Goal: Task Accomplishment & Management: Complete application form

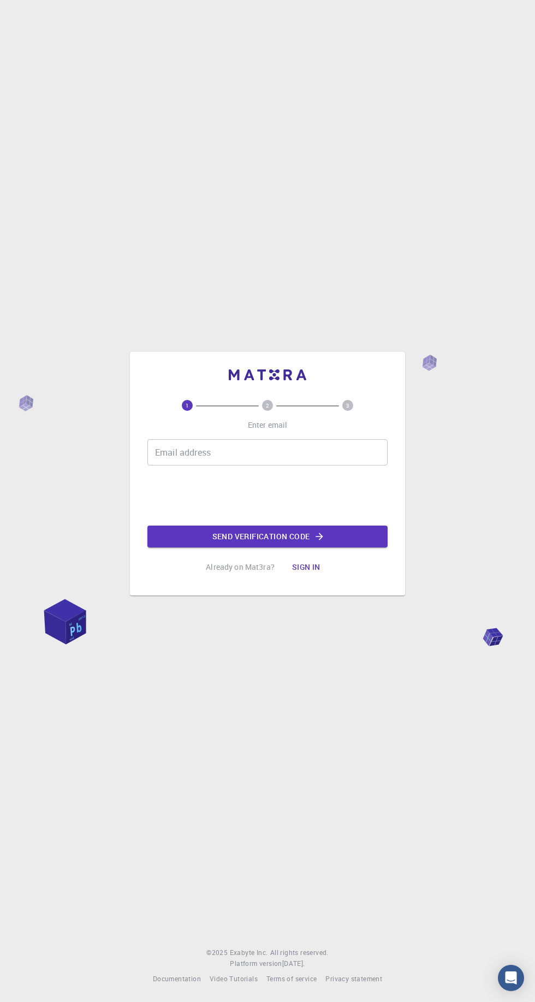
click at [311, 465] on input "Email address" at bounding box center [268, 452] width 240 height 26
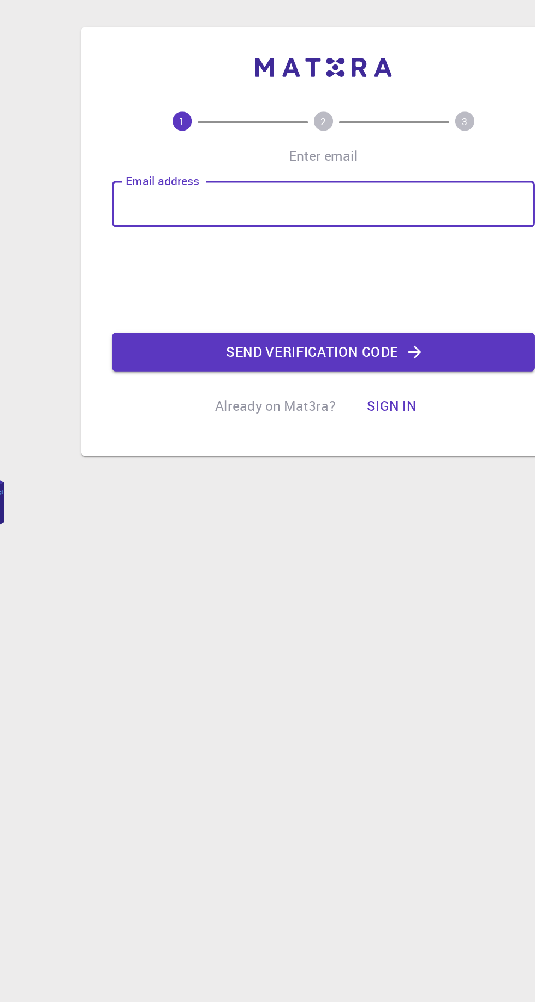
type input "[EMAIL_ADDRESS][DOMAIN_NAME]"
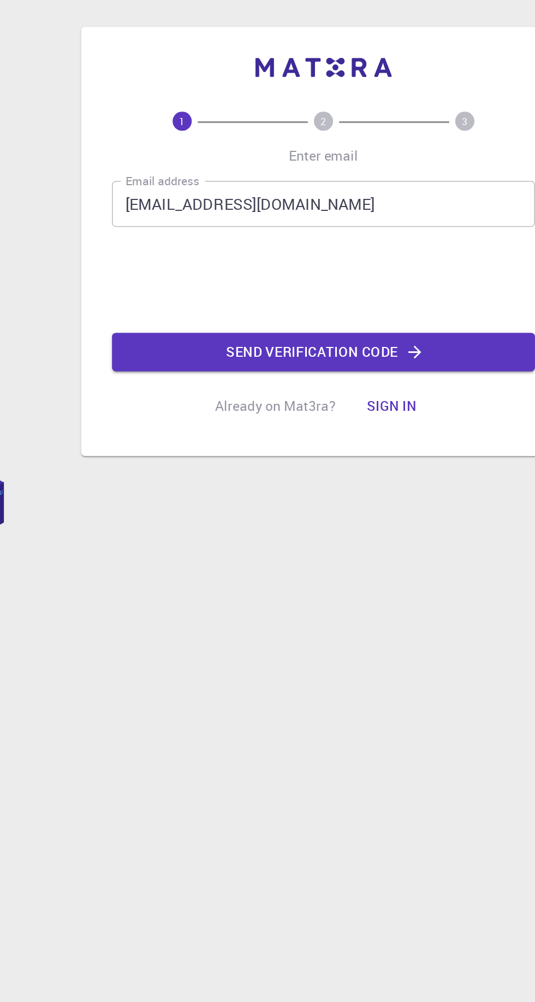
click at [321, 540] on icon "button" at bounding box center [319, 536] width 7 height 7
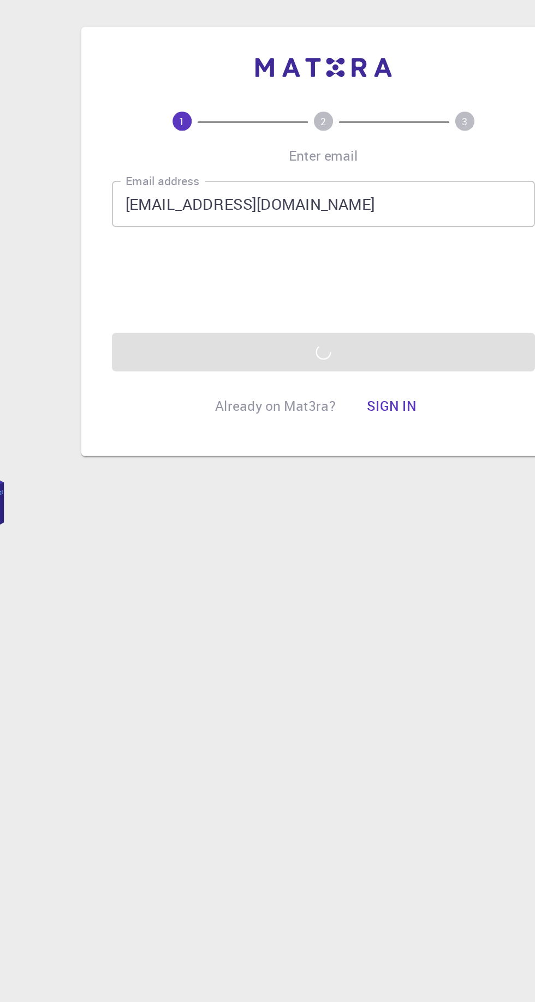
click at [340, 547] on div "Email address [EMAIL_ADDRESS][DOMAIN_NAME] Email address 0cAFcWeA7khOgZQATvpm2s…" at bounding box center [268, 493] width 240 height 108
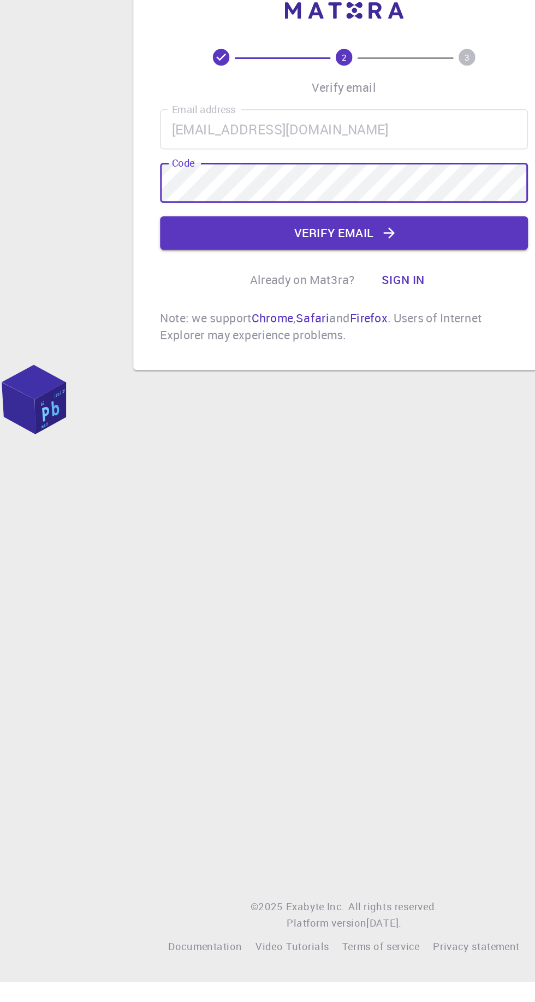
click at [297, 516] on icon "button" at bounding box center [296, 512] width 7 height 7
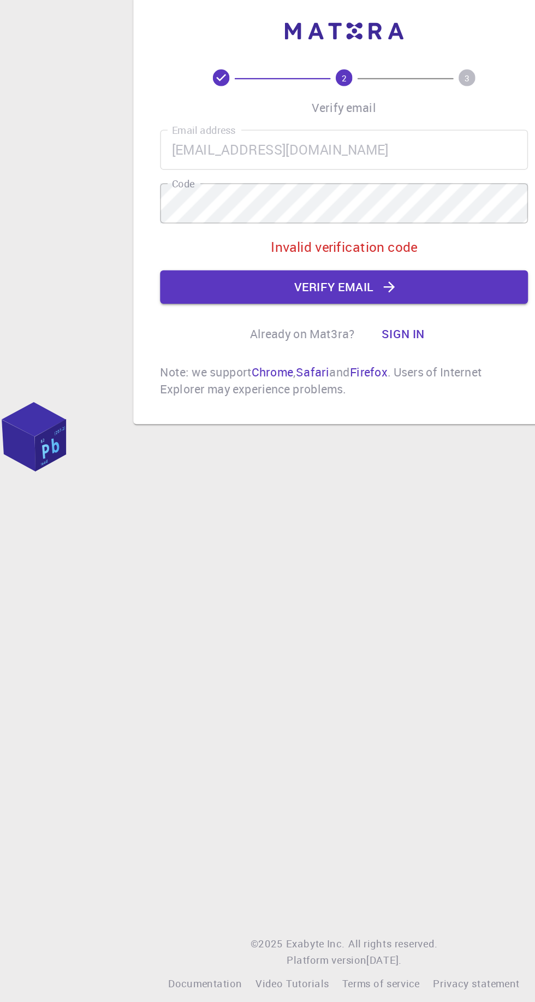
click at [303, 565] on button "Sign in" at bounding box center [307, 555] width 46 height 22
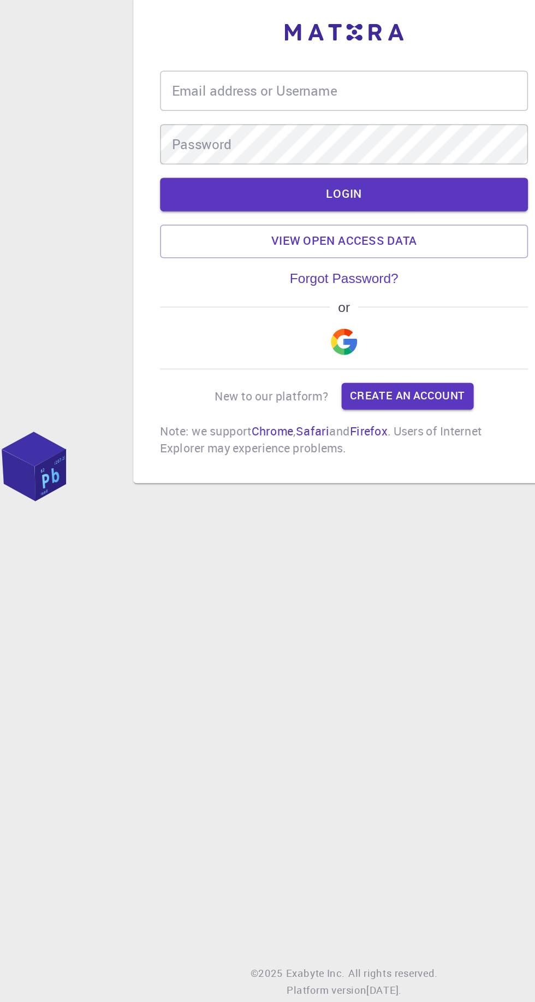
click at [256, 390] on div "Email address or Username Email address or Username" at bounding box center [268, 376] width 240 height 26
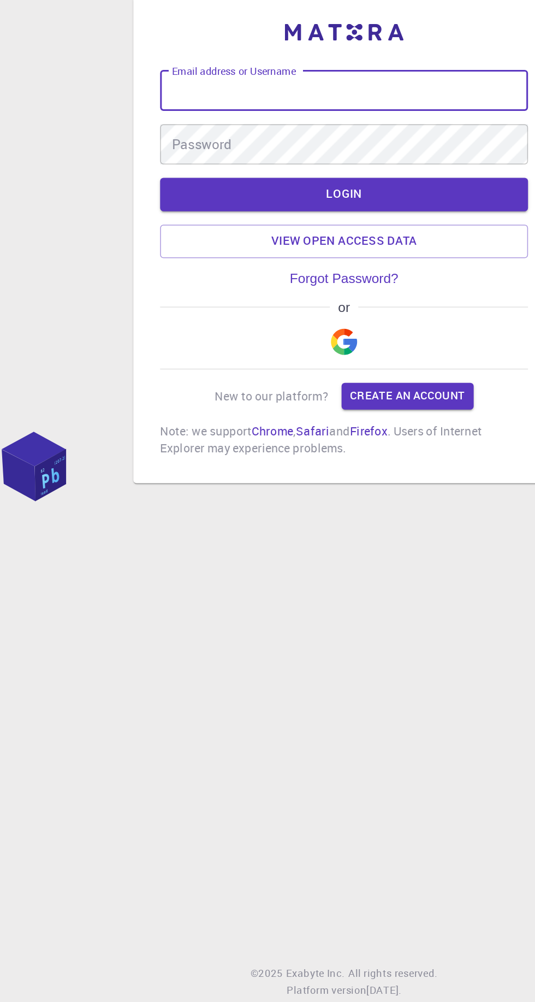
type input "[EMAIL_ADDRESS][DOMAIN_NAME]"
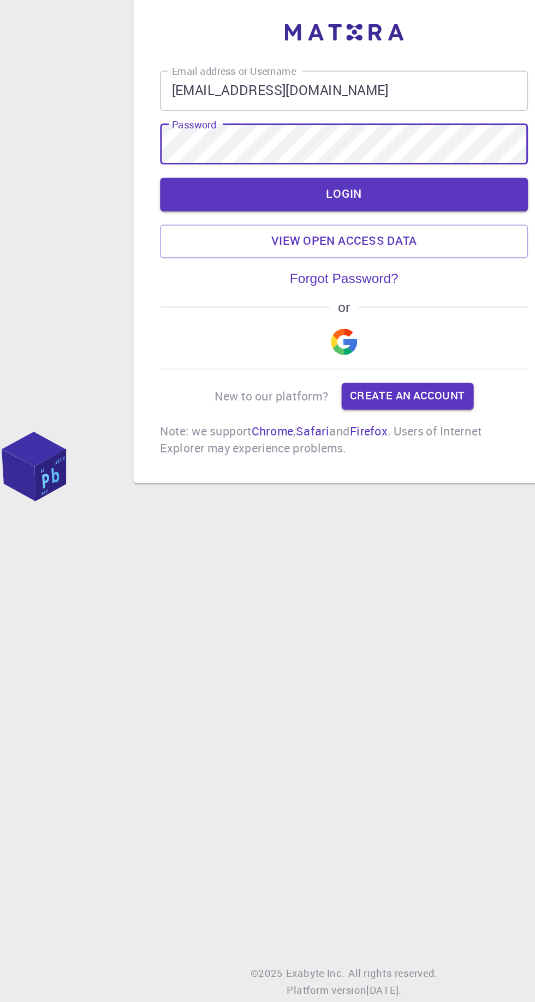
click at [279, 455] on button "LOGIN" at bounding box center [268, 444] width 240 height 22
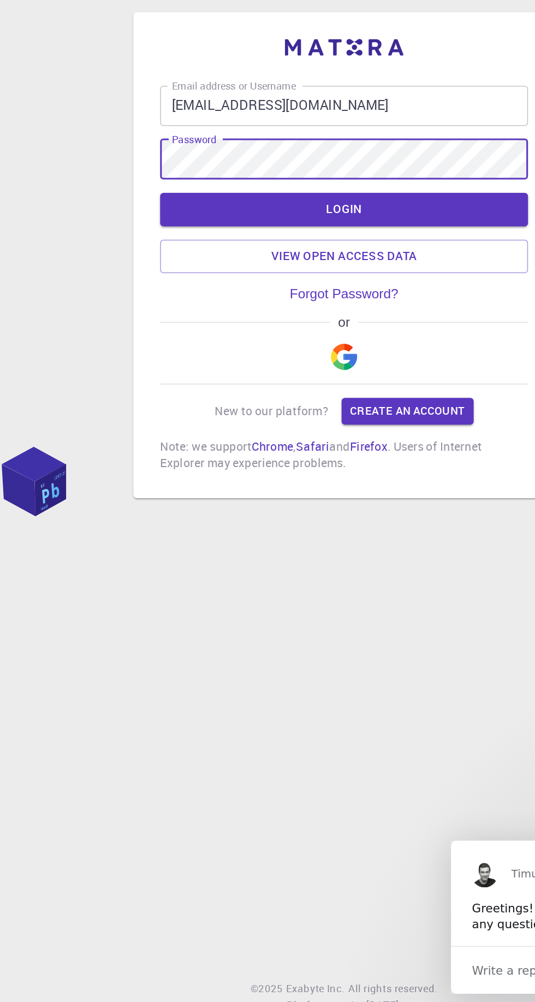
scroll to position [10, 0]
click at [290, 455] on button "LOGIN" at bounding box center [268, 444] width 240 height 22
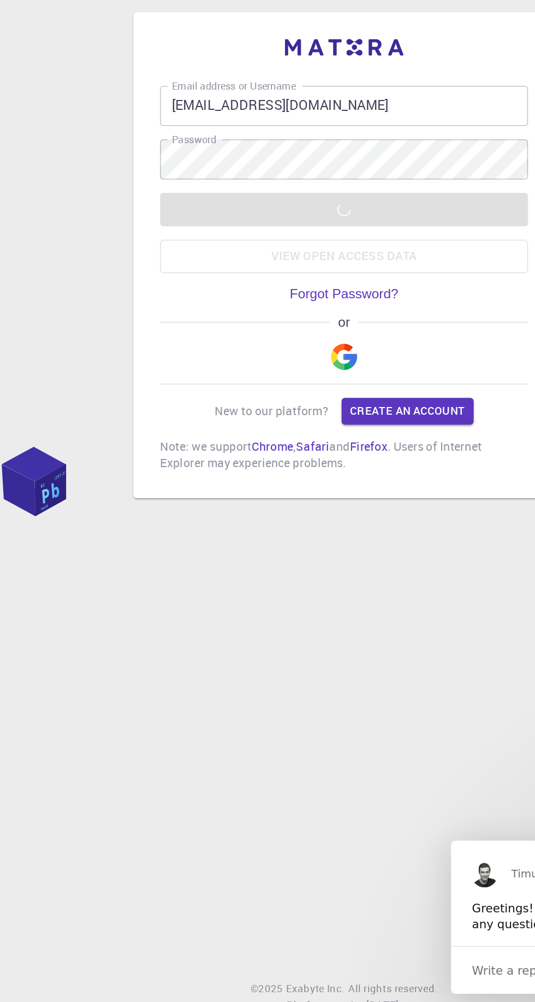
scroll to position [0, 0]
